Goal: Information Seeking & Learning: Find specific fact

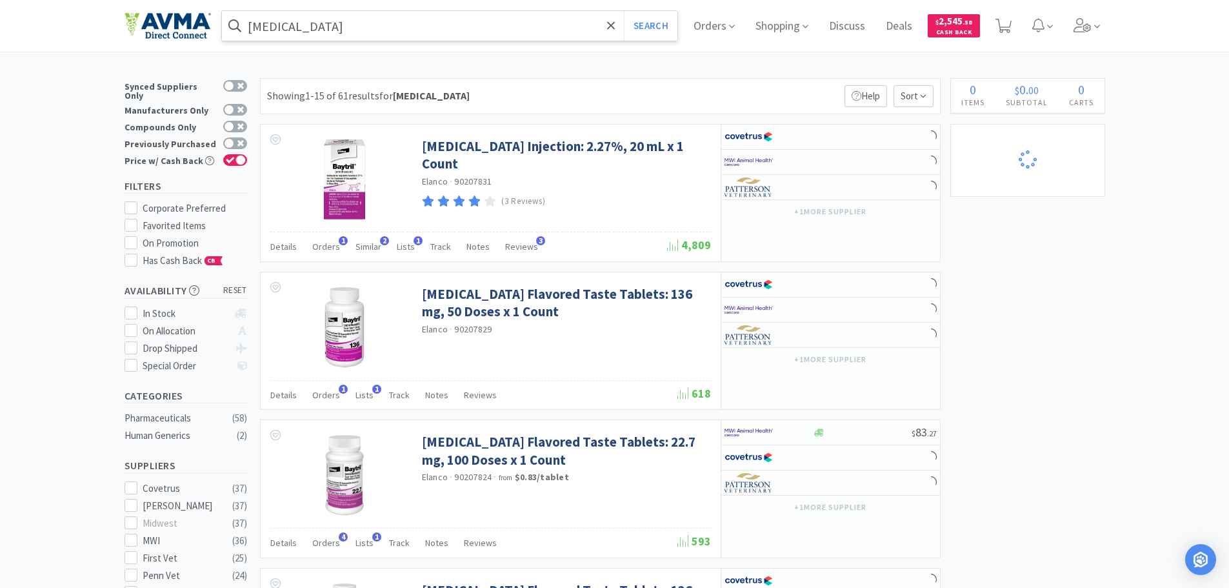
click at [277, 28] on input "[MEDICAL_DATA]" at bounding box center [450, 26] width 456 height 30
select select "1"
select select "4"
select select "2"
select select "1"
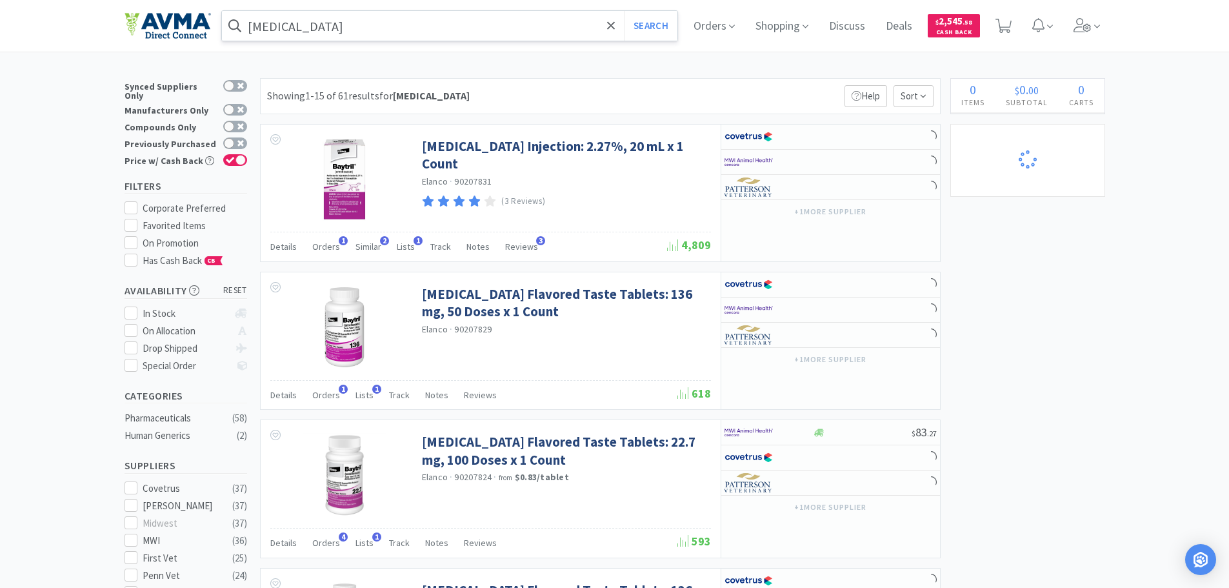
select select "1"
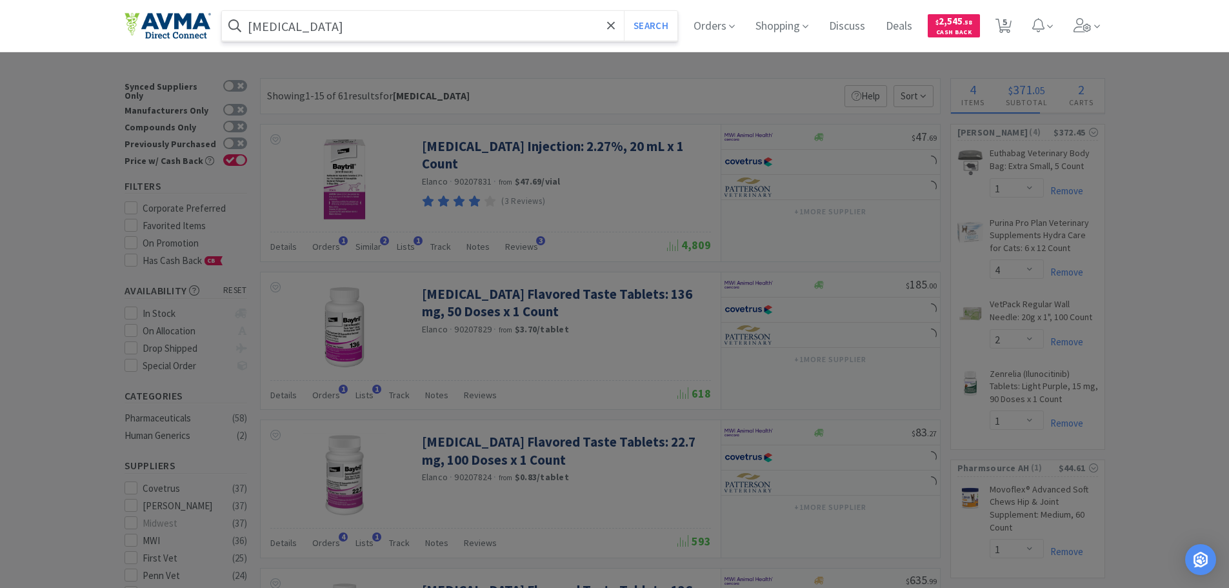
paste input "OPX4292"
type input "OPX4292"
select select "1"
select select "10"
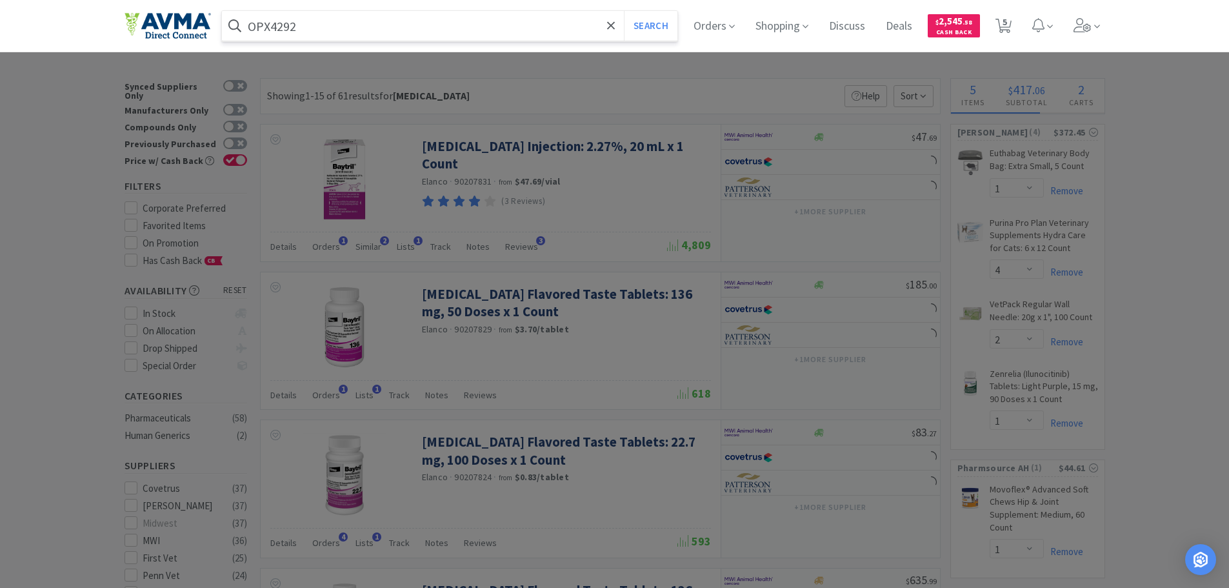
select select "1"
select select "2"
select select "3"
select select "1"
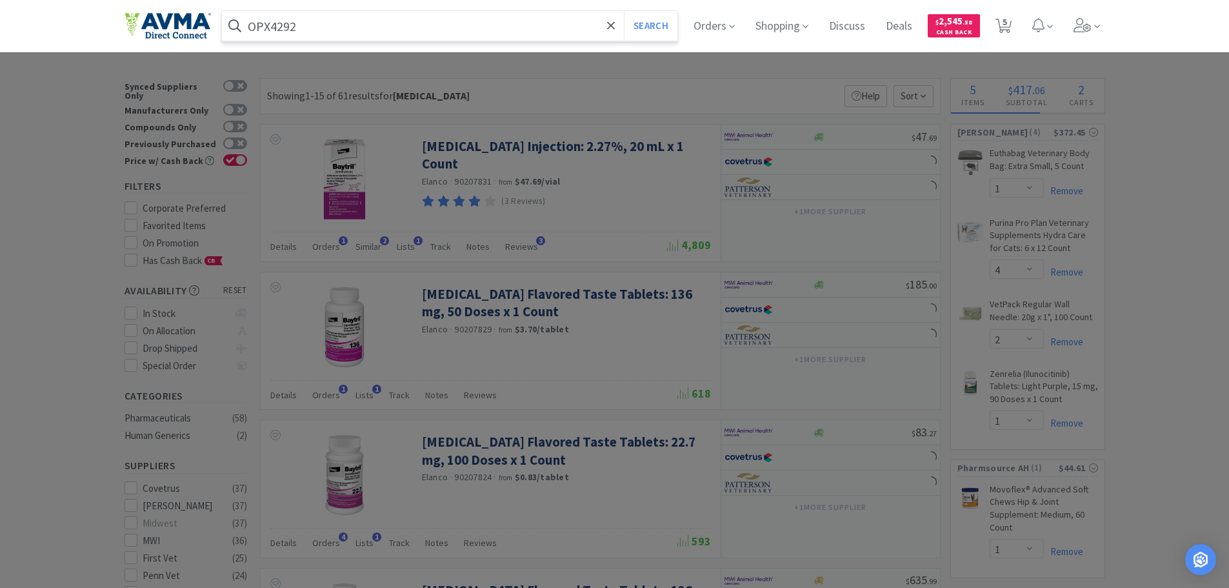
select select "1"
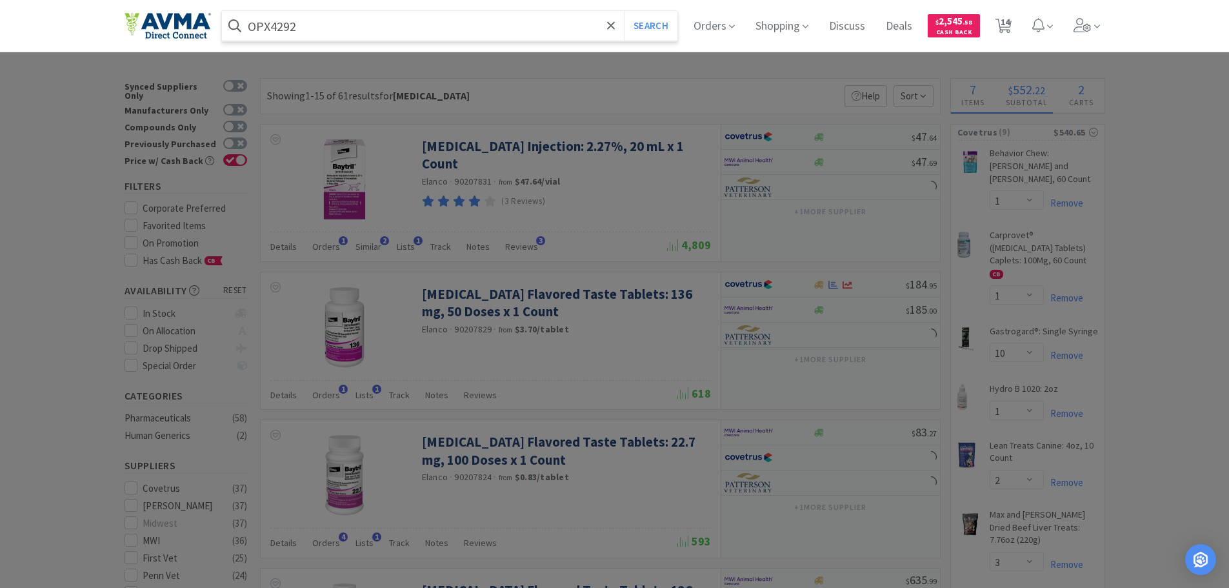
type input "OPX4292"
click at [624, 11] on button "Search" at bounding box center [651, 26] width 54 height 30
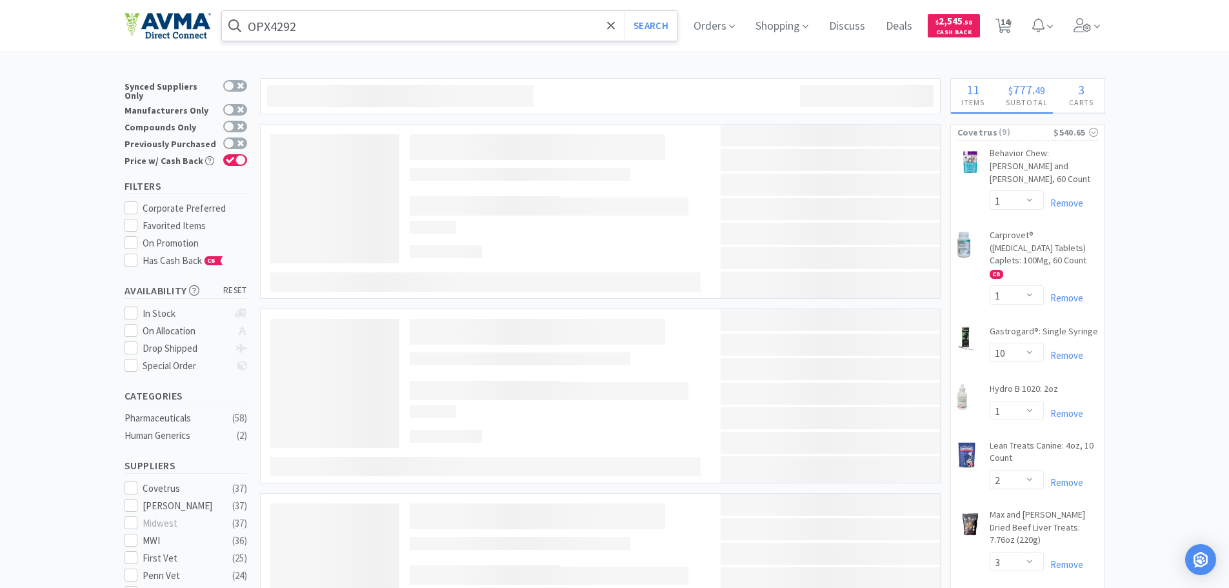
select select "1"
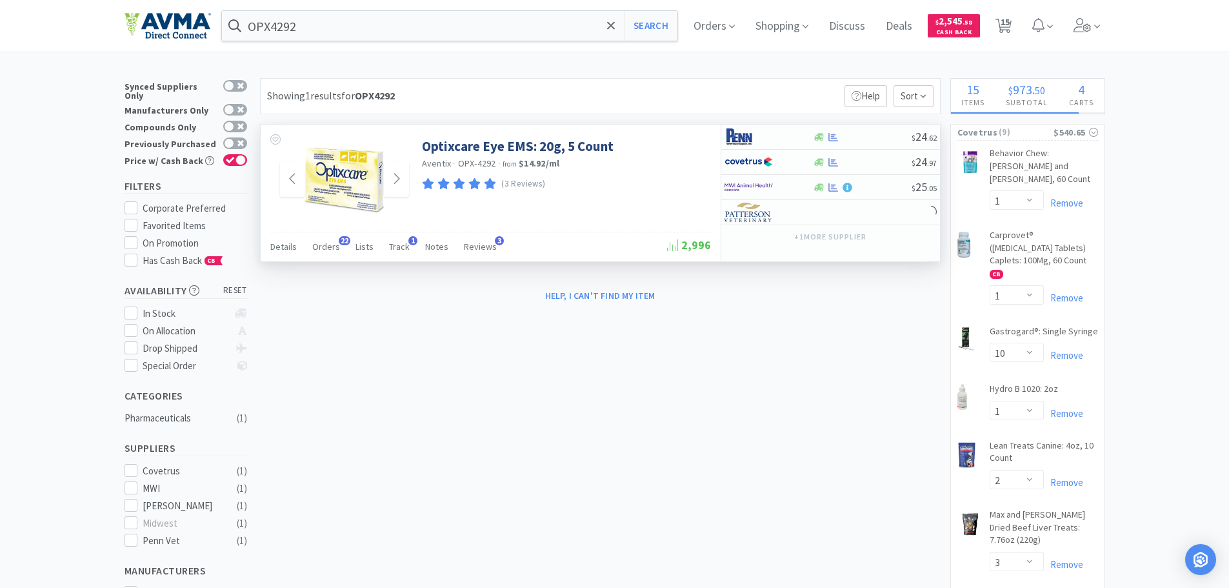
click at [378, 188] on img at bounding box center [345, 179] width 84 height 84
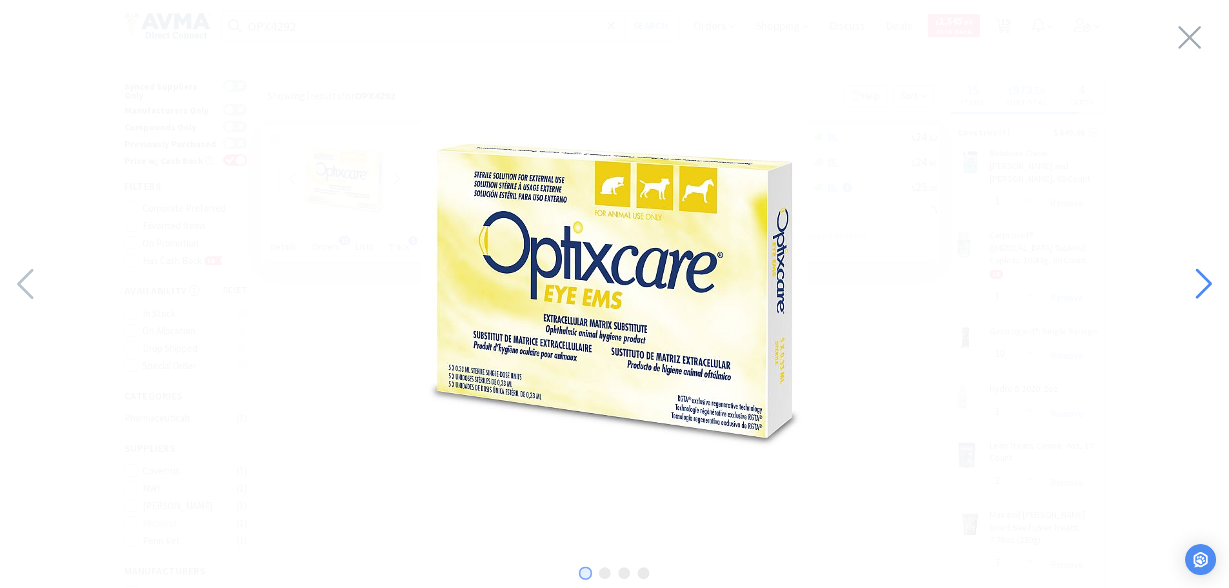
click at [1189, 281] on icon at bounding box center [1203, 284] width 28 height 44
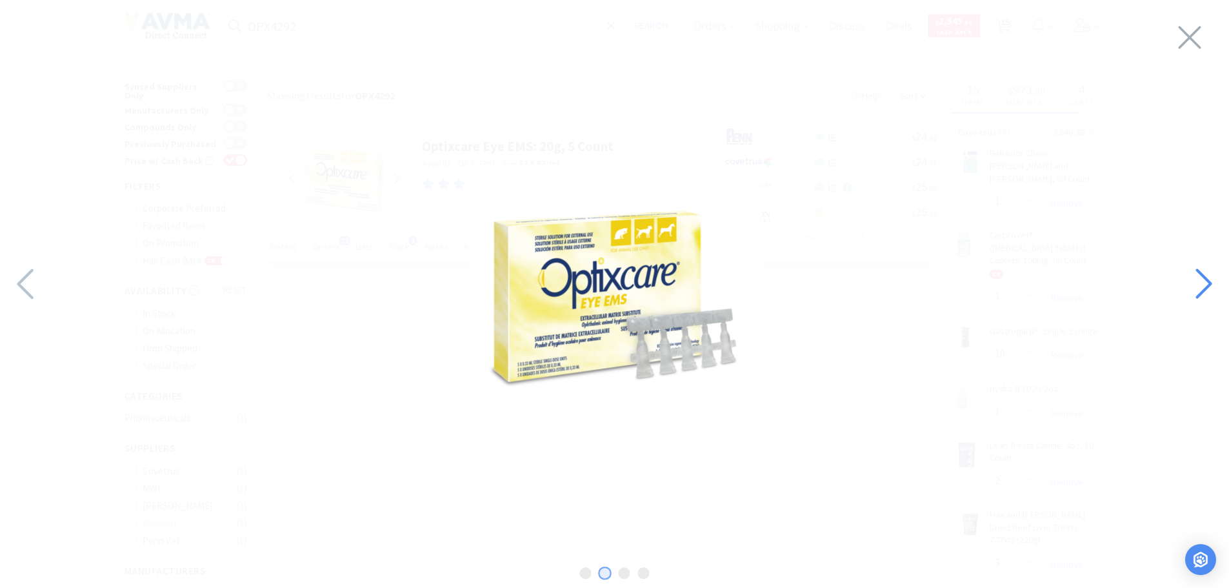
click at [1190, 281] on icon at bounding box center [1203, 284] width 28 height 44
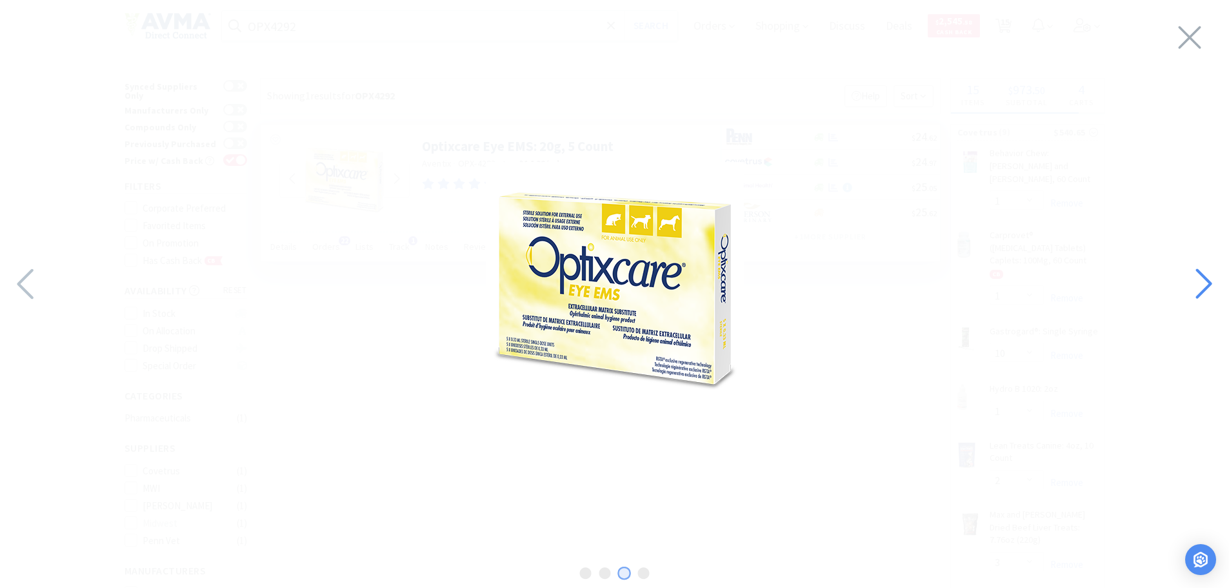
click at [1191, 283] on icon at bounding box center [1203, 284] width 28 height 44
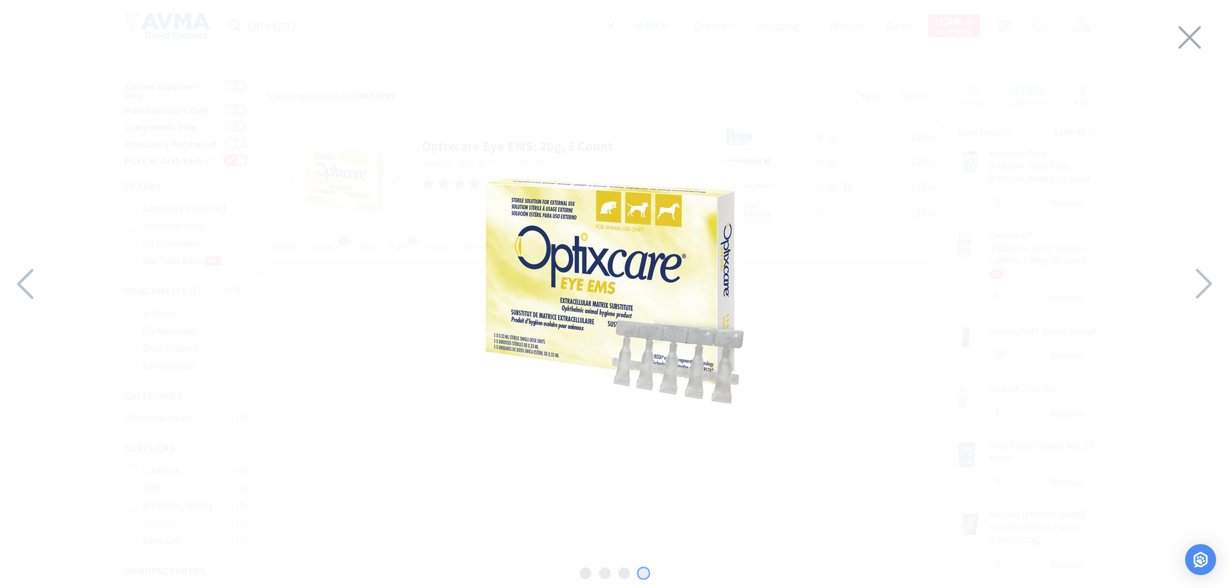
click at [1215, 306] on div at bounding box center [614, 290] width 1229 height 555
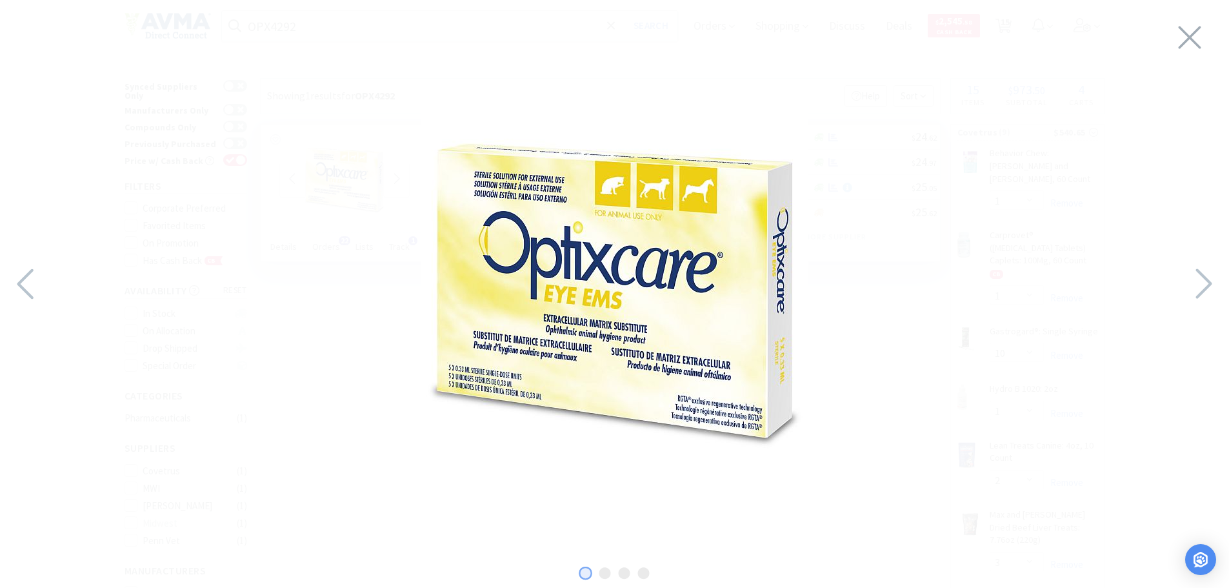
click at [1215, 306] on div at bounding box center [614, 290] width 1229 height 555
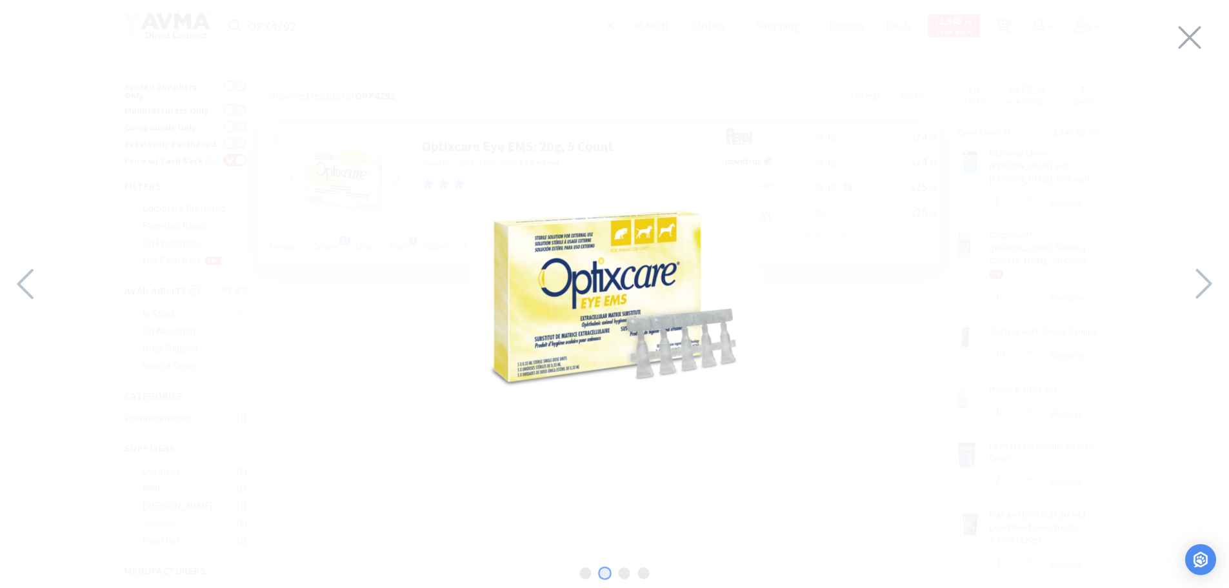
click at [1215, 306] on div at bounding box center [614, 290] width 1229 height 555
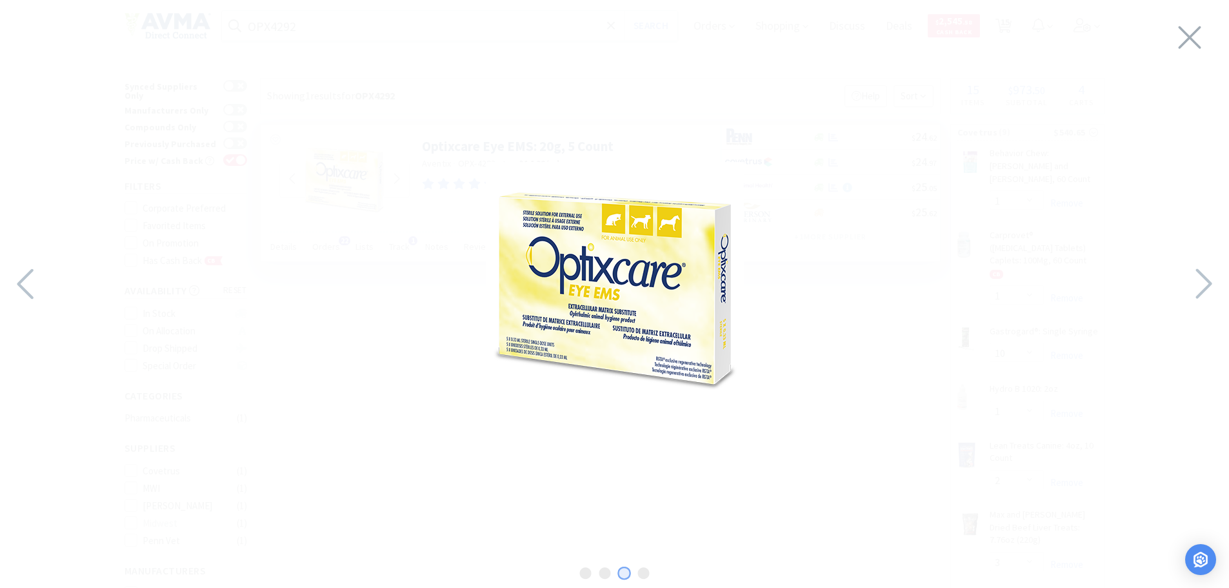
click at [1215, 306] on div at bounding box center [614, 290] width 1229 height 555
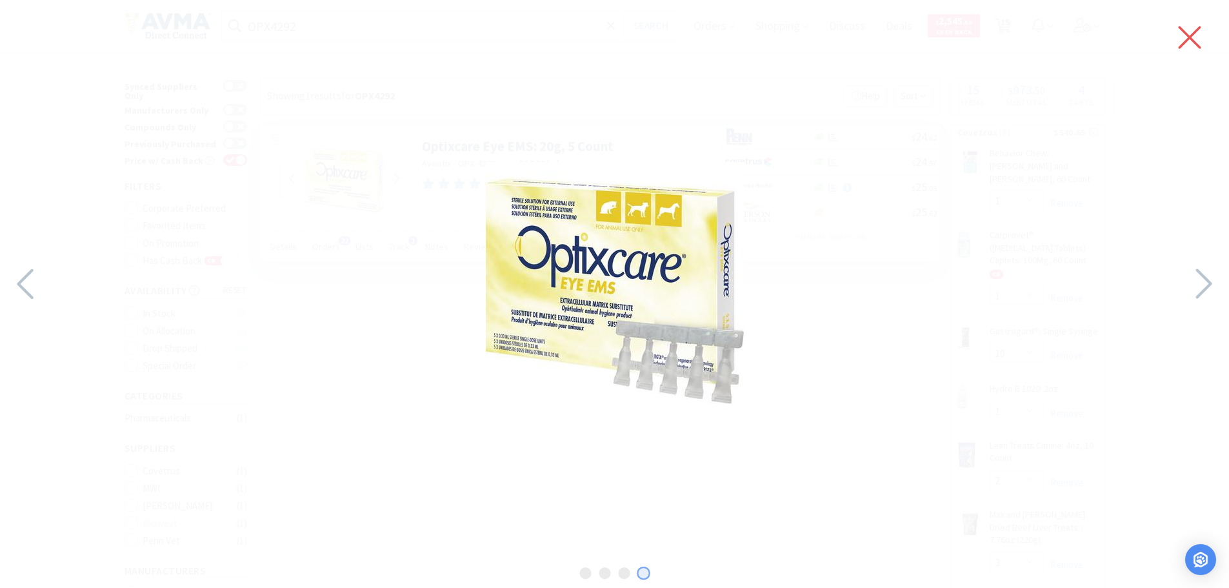
click at [1191, 46] on icon at bounding box center [1189, 37] width 27 height 36
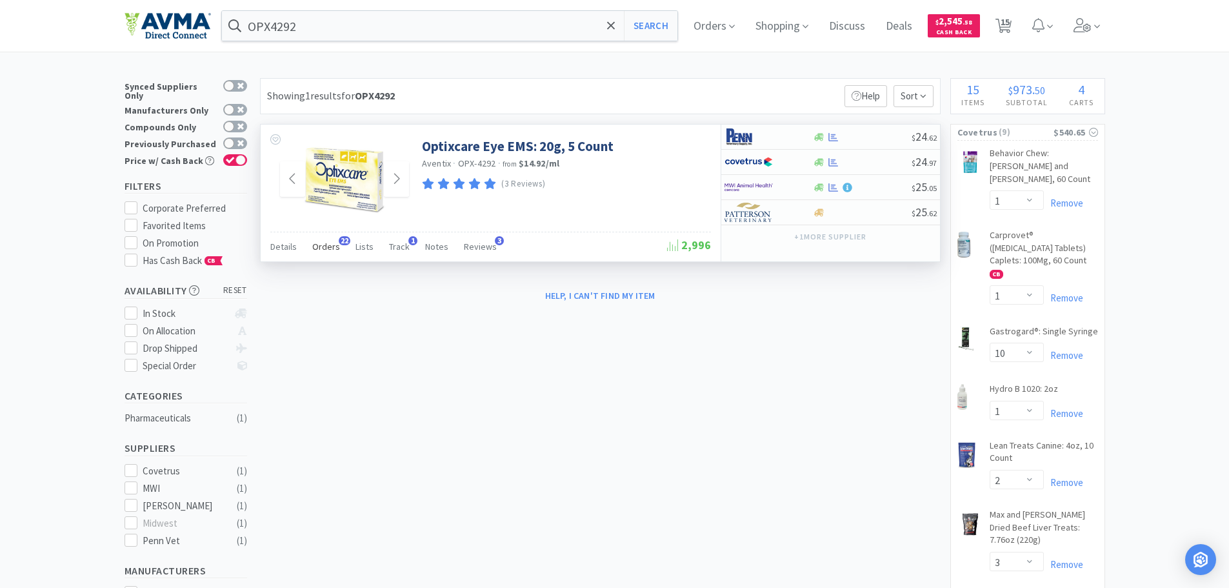
click at [324, 250] on span "Orders" at bounding box center [326, 247] width 28 height 12
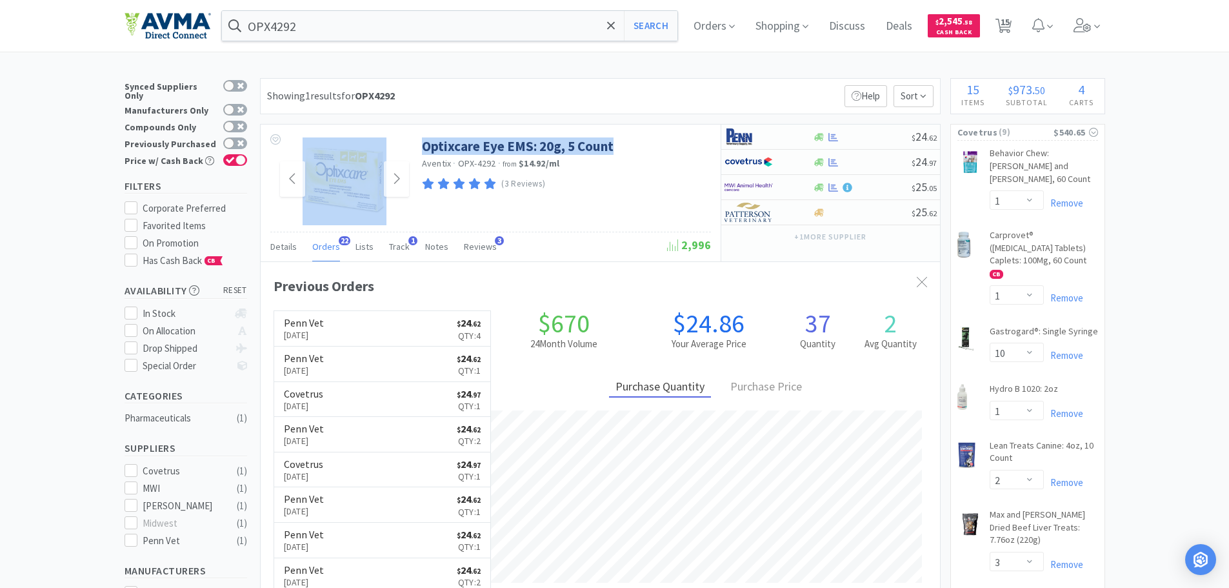
drag, startPoint x: 627, startPoint y: 144, endPoint x: 417, endPoint y: 146, distance: 209.7
click at [417, 146] on div "Optixcare Eye EMS: 20g, 5 Count Aventix · OPX-4292 · from $14.92 / ml (3 Review…" at bounding box center [491, 177] width 460 height 107
copy div "Optixcare Eye EMS: 20g, 5 Count"
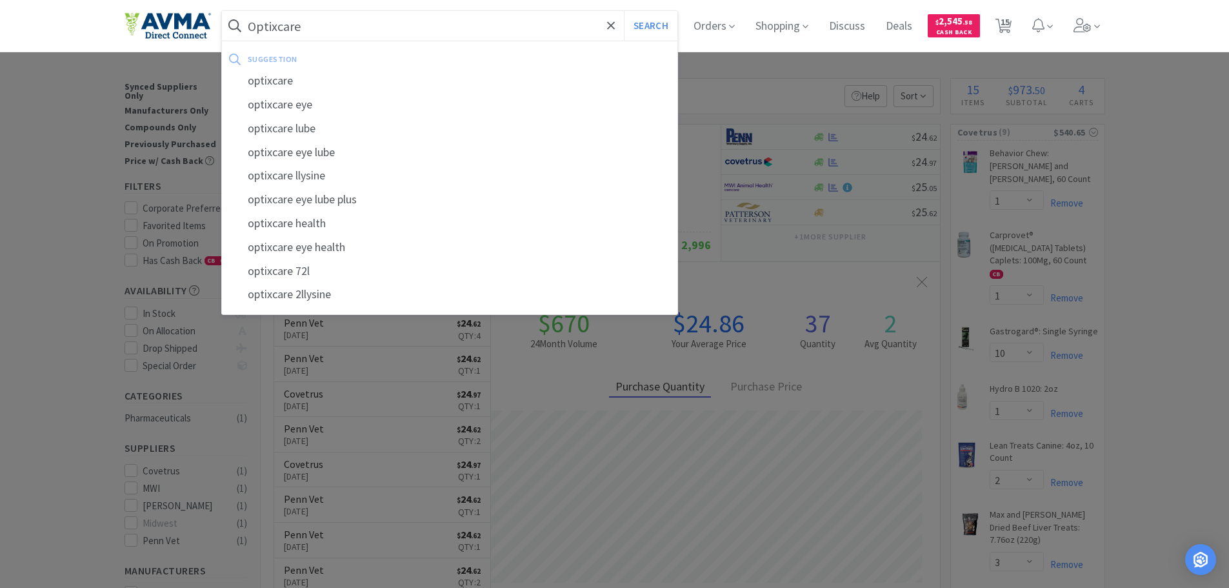
type input "Optixcare"
click at [500, 432] on div at bounding box center [614, 294] width 1229 height 588
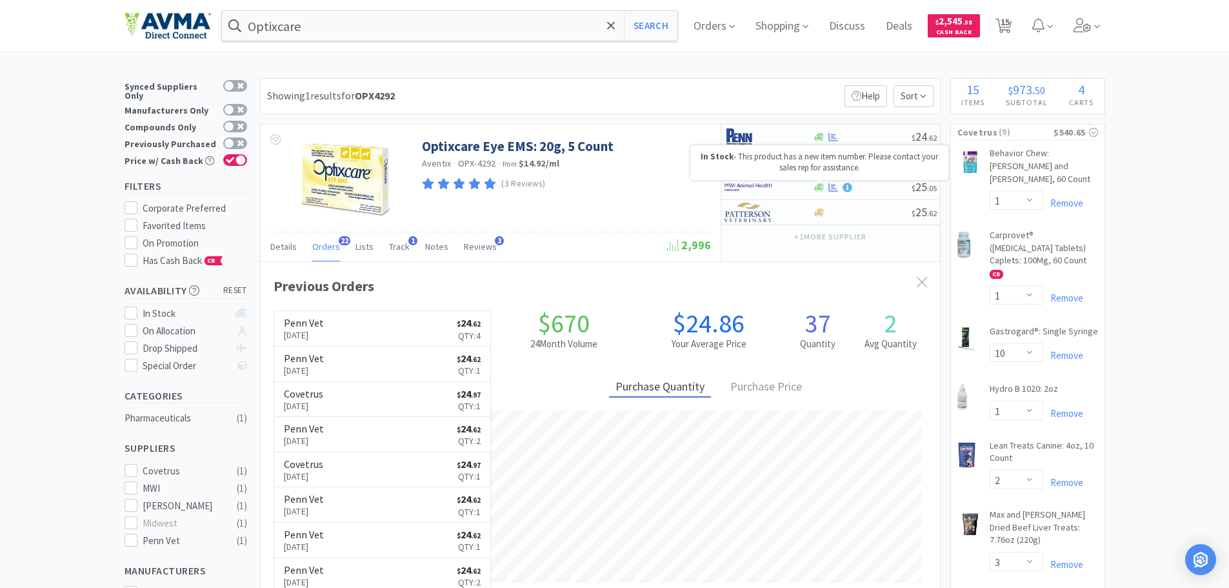
scroll to position [346, 679]
click at [741, 137] on img at bounding box center [748, 136] width 48 height 19
select select "1"
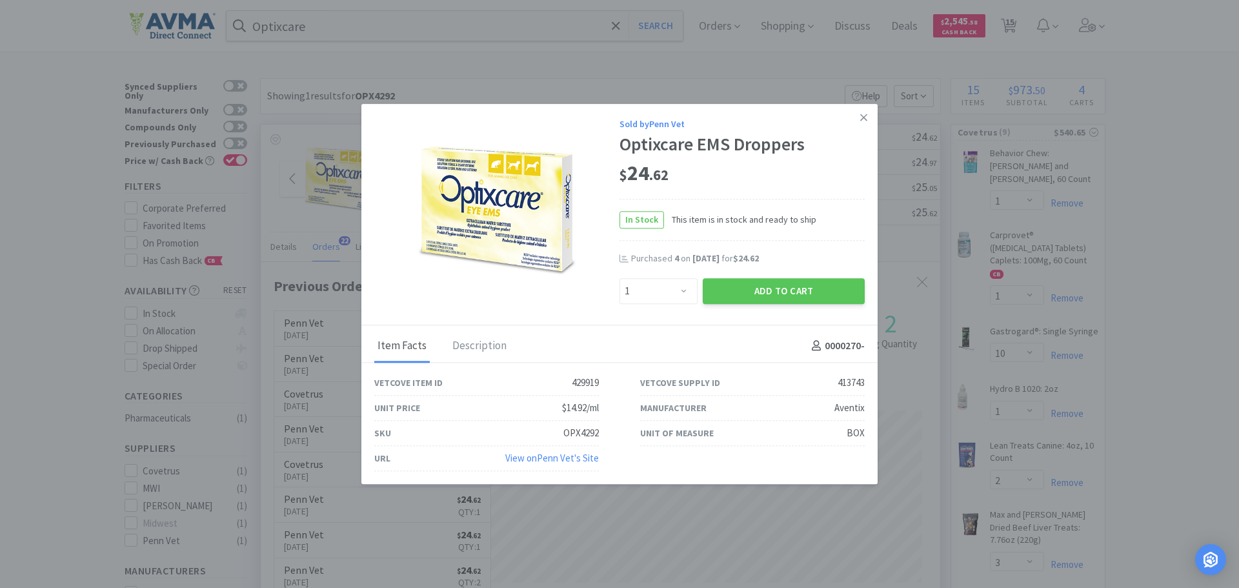
click at [524, 464] on div "View on Penn Vet 's Site" at bounding box center [552, 457] width 94 height 15
click at [535, 461] on link "View on Penn Vet 's Site" at bounding box center [552, 458] width 94 height 12
click at [870, 115] on link at bounding box center [863, 118] width 23 height 28
